Goal: Task Accomplishment & Management: Use online tool/utility

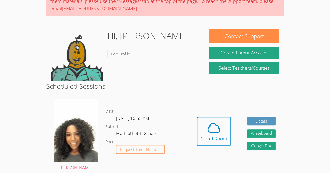
scroll to position [72, 0]
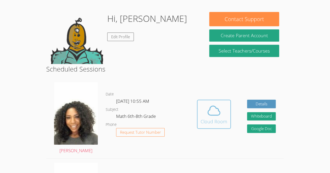
click at [222, 112] on span at bounding box center [213, 110] width 27 height 15
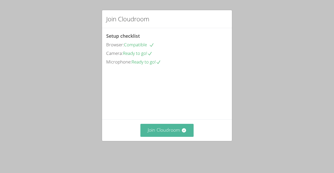
click at [165, 137] on button "Join Cloudroom" at bounding box center [166, 130] width 53 height 13
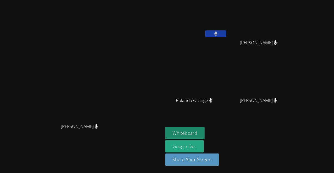
click at [204, 132] on button "Whiteboard" at bounding box center [184, 133] width 39 height 12
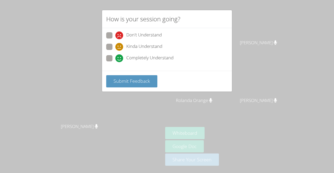
click at [158, 59] on span "Completely Understand" at bounding box center [149, 58] width 47 height 8
click at [120, 59] on input "Completely Understand" at bounding box center [117, 57] width 4 height 4
radio input "true"
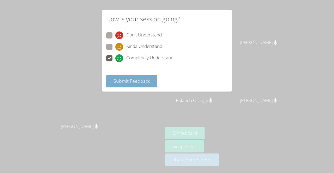
click at [139, 82] on span "Submit Feedback" at bounding box center [131, 81] width 36 height 6
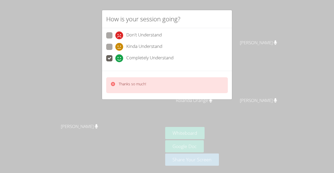
click at [153, 83] on div "Thanks so much!" at bounding box center [166, 85] width 121 height 16
click at [101, 94] on div "How is your session going? Don't Understand Kinda Understand Completely Underst…" at bounding box center [167, 86] width 334 height 173
click at [108, 114] on div "How is your session going? Don't Understand Kinda Understand Completely Underst…" at bounding box center [167, 86] width 334 height 173
click at [120, 130] on div "How is your session going? Don't Understand Kinda Understand Completely Underst…" at bounding box center [167, 86] width 334 height 173
click at [138, 118] on div "How is your session going? Don't Understand Kinda Understand Completely Underst…" at bounding box center [167, 86] width 334 height 173
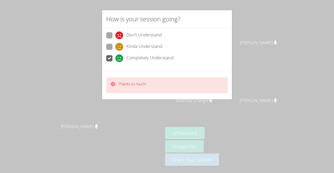
click at [74, 56] on div "How is your session going? Don't Understand Kinda Understand Completely Underst…" at bounding box center [167, 86] width 334 height 173
